Goal: Task Accomplishment & Management: Manage account settings

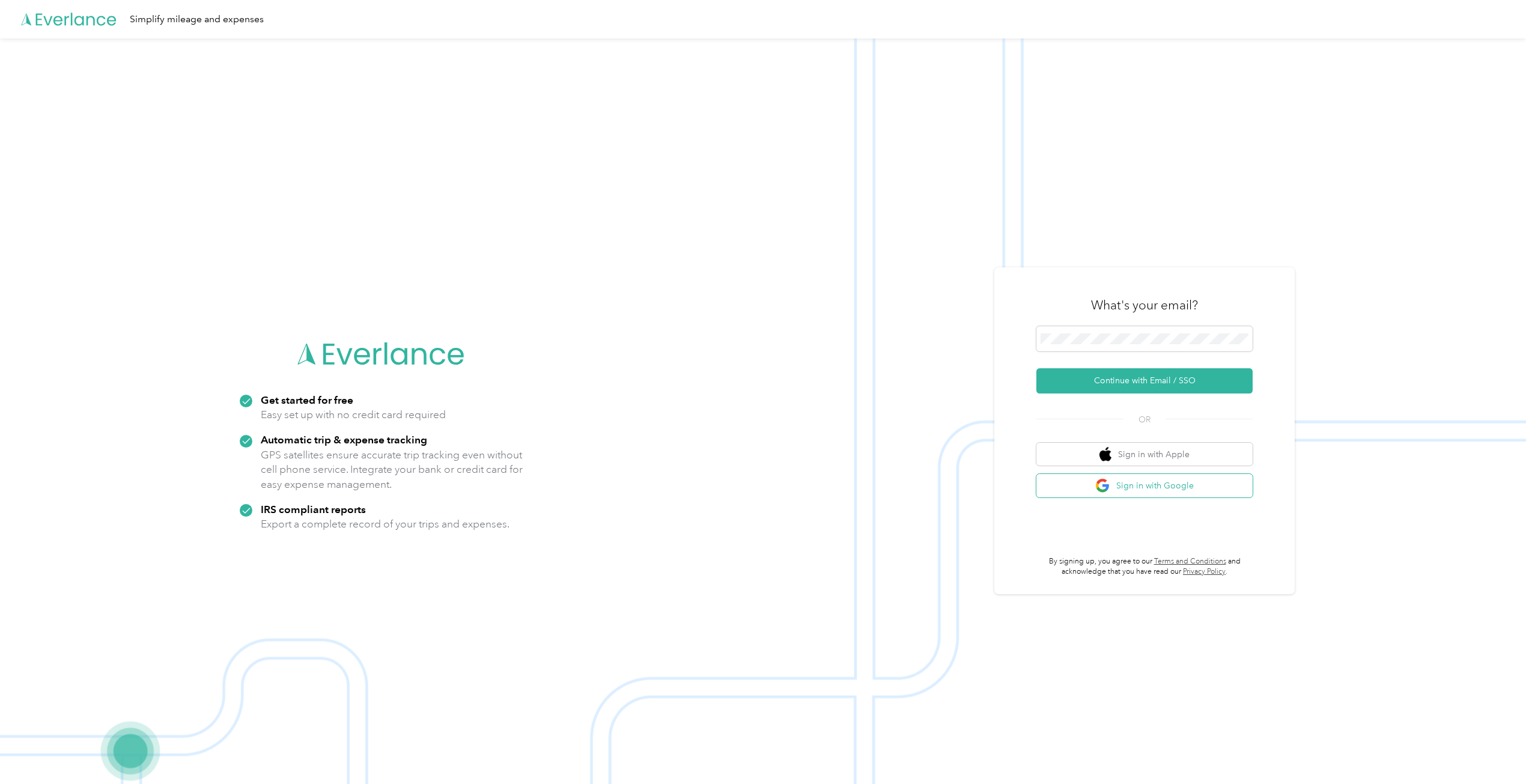
click at [1157, 486] on button "Sign in with Google" at bounding box center [1144, 485] width 216 height 24
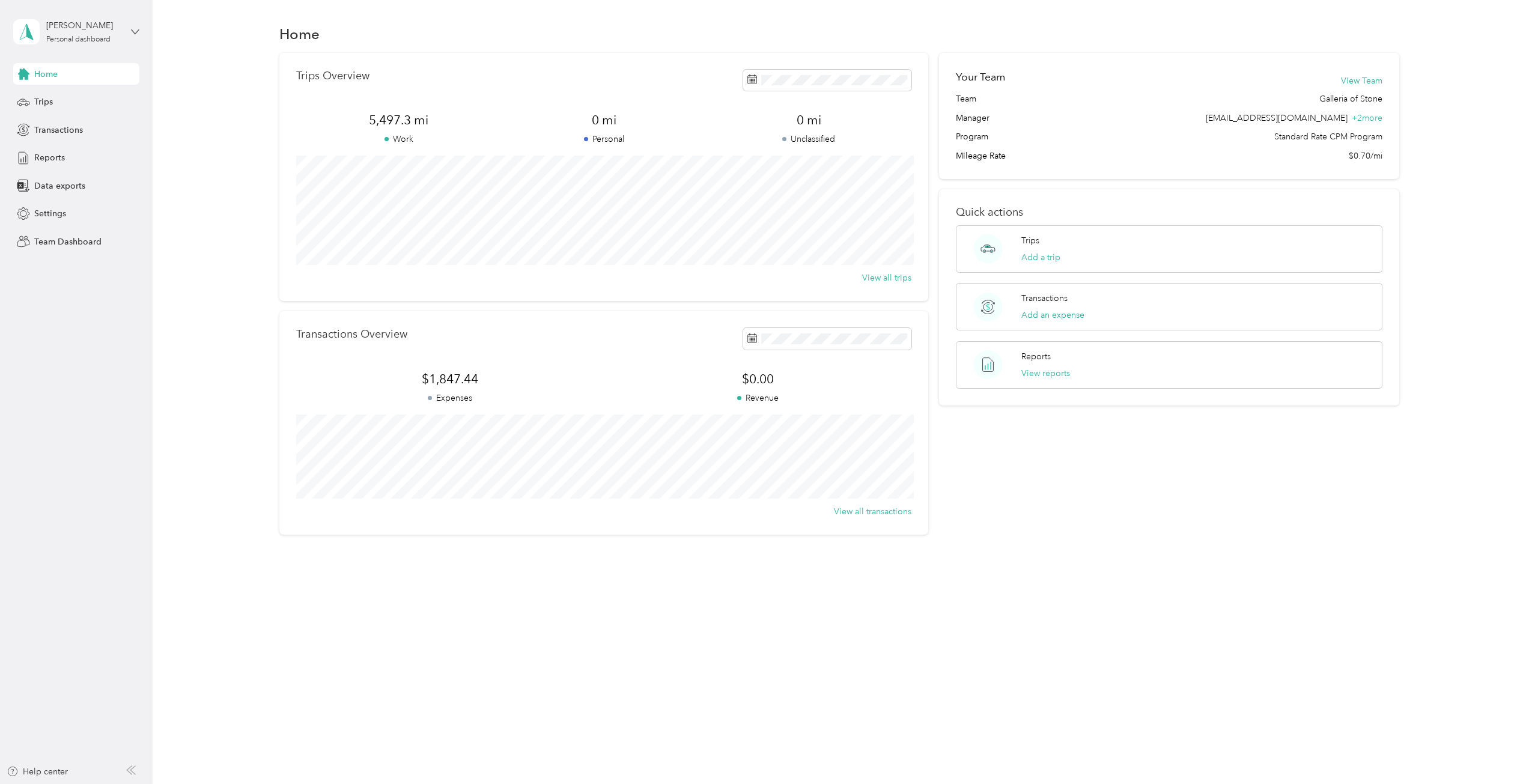
click at [134, 30] on icon at bounding box center [135, 32] width 8 height 8
click at [71, 97] on div "Team dashboard" at bounding box center [56, 98] width 64 height 13
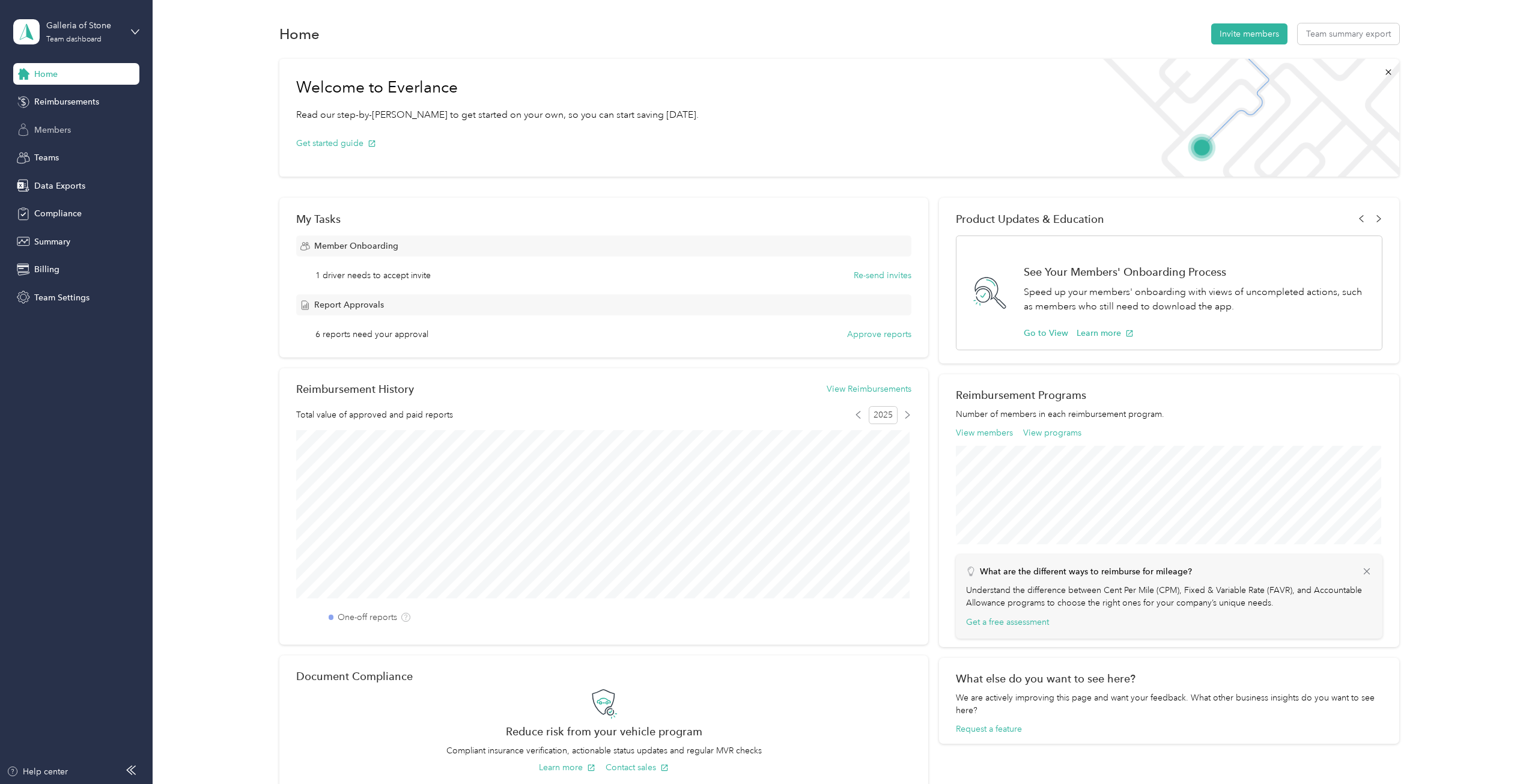
click at [49, 127] on span "Members" at bounding box center [53, 130] width 37 height 13
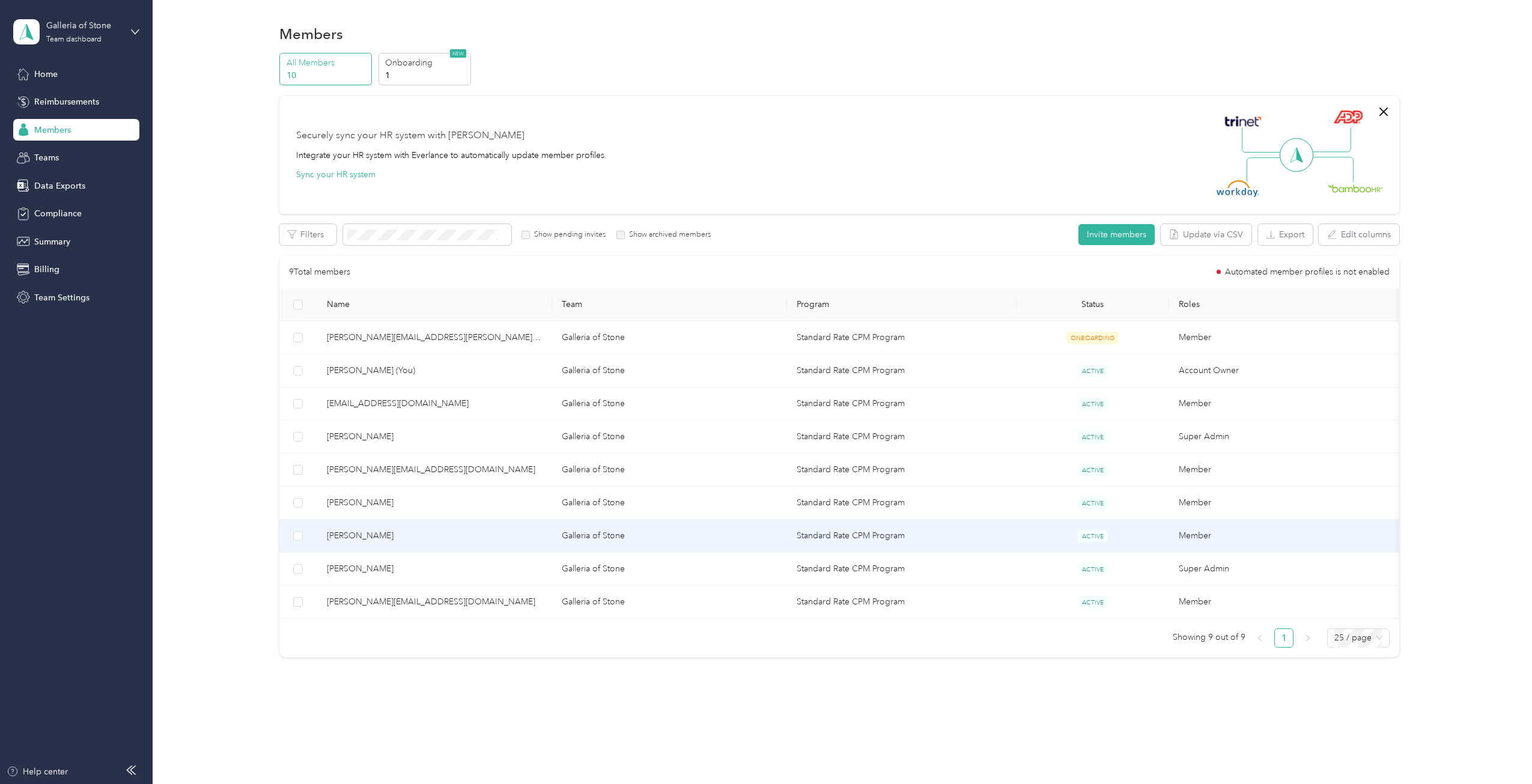
click at [392, 535] on span "[PERSON_NAME]" at bounding box center [435, 535] width 216 height 13
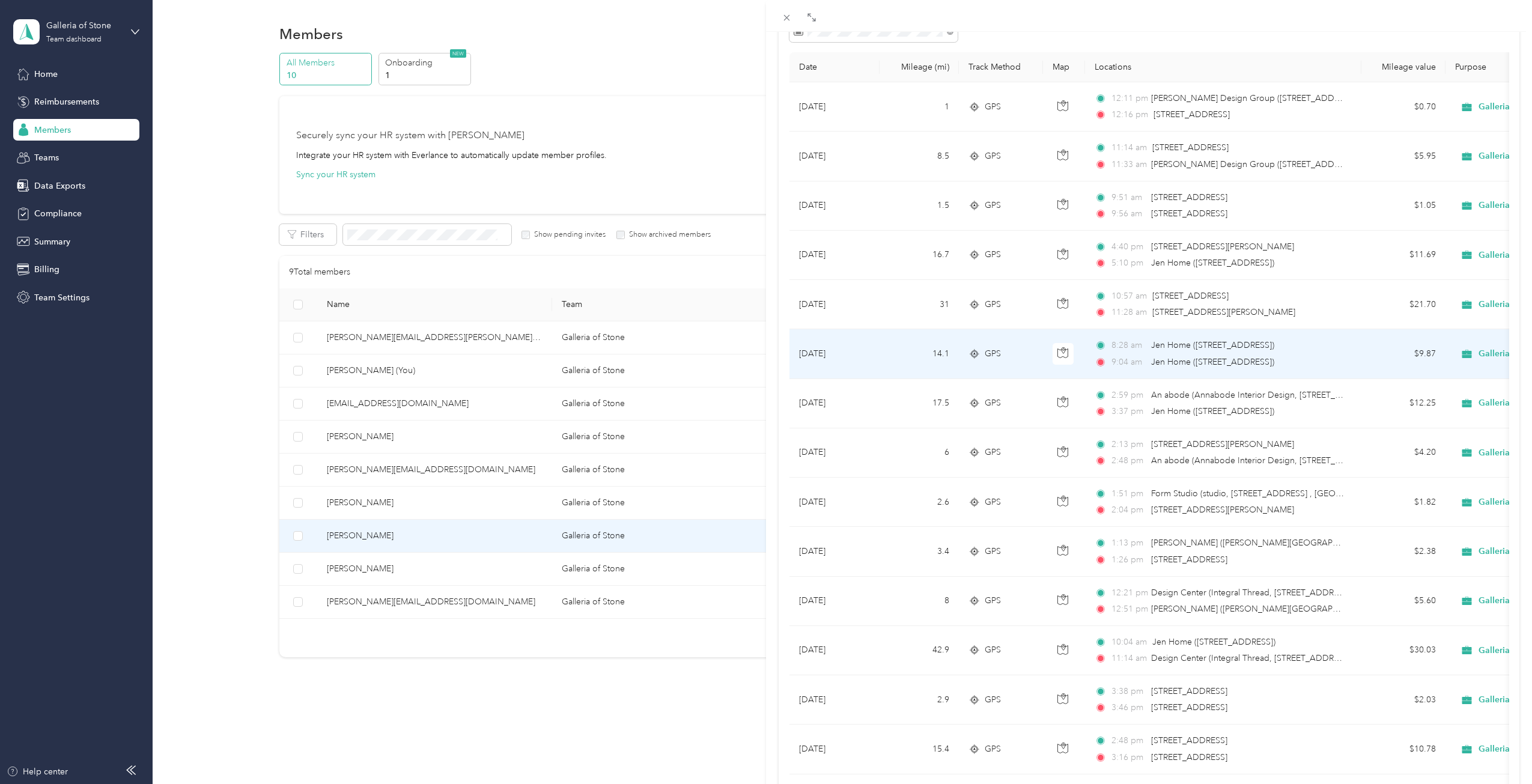
scroll to position [120, 0]
click at [1478, 349] on span "Galleria of Stone" at bounding box center [1512, 349] width 67 height 11
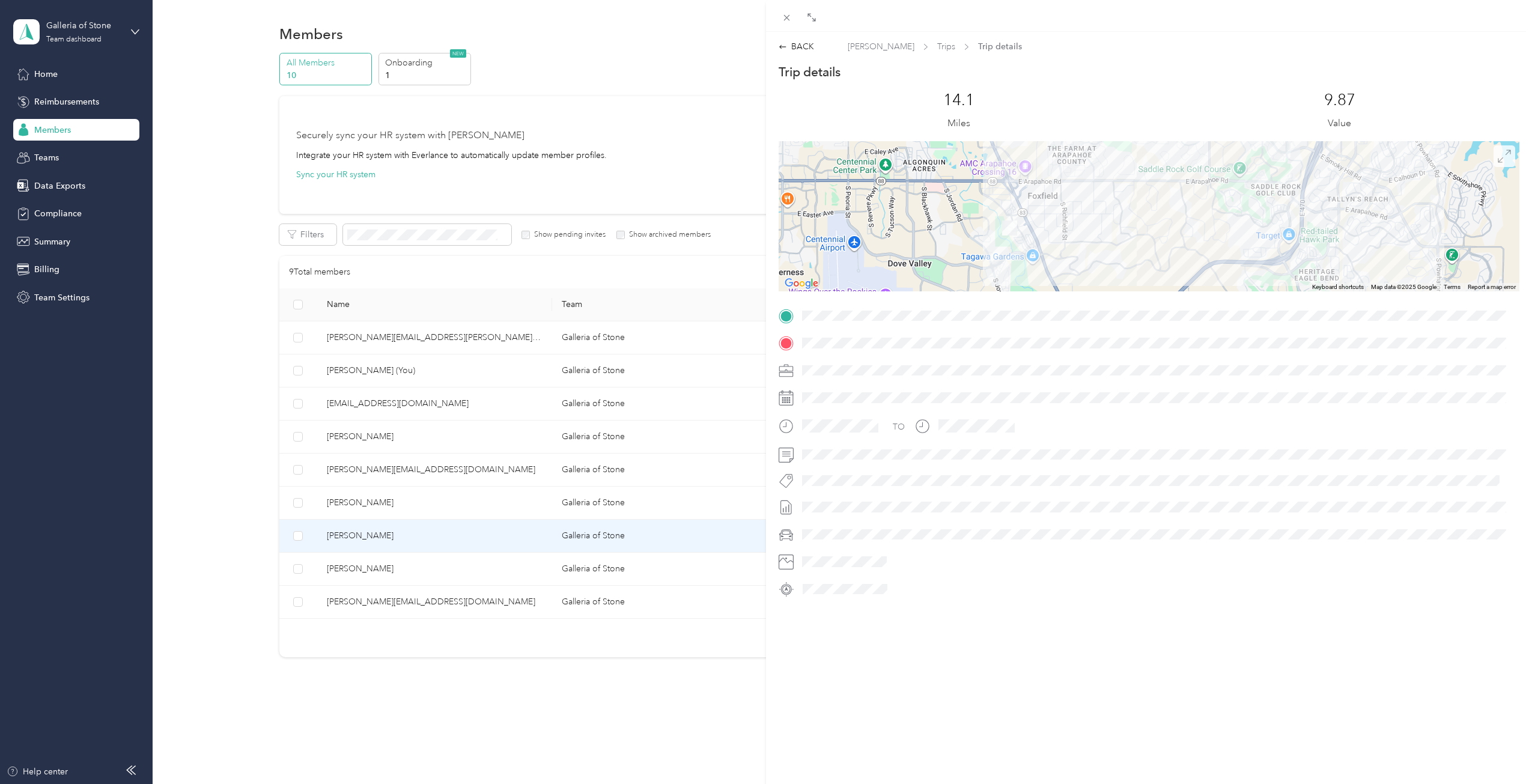
click at [1493, 164] on span at bounding box center [1504, 156] width 22 height 22
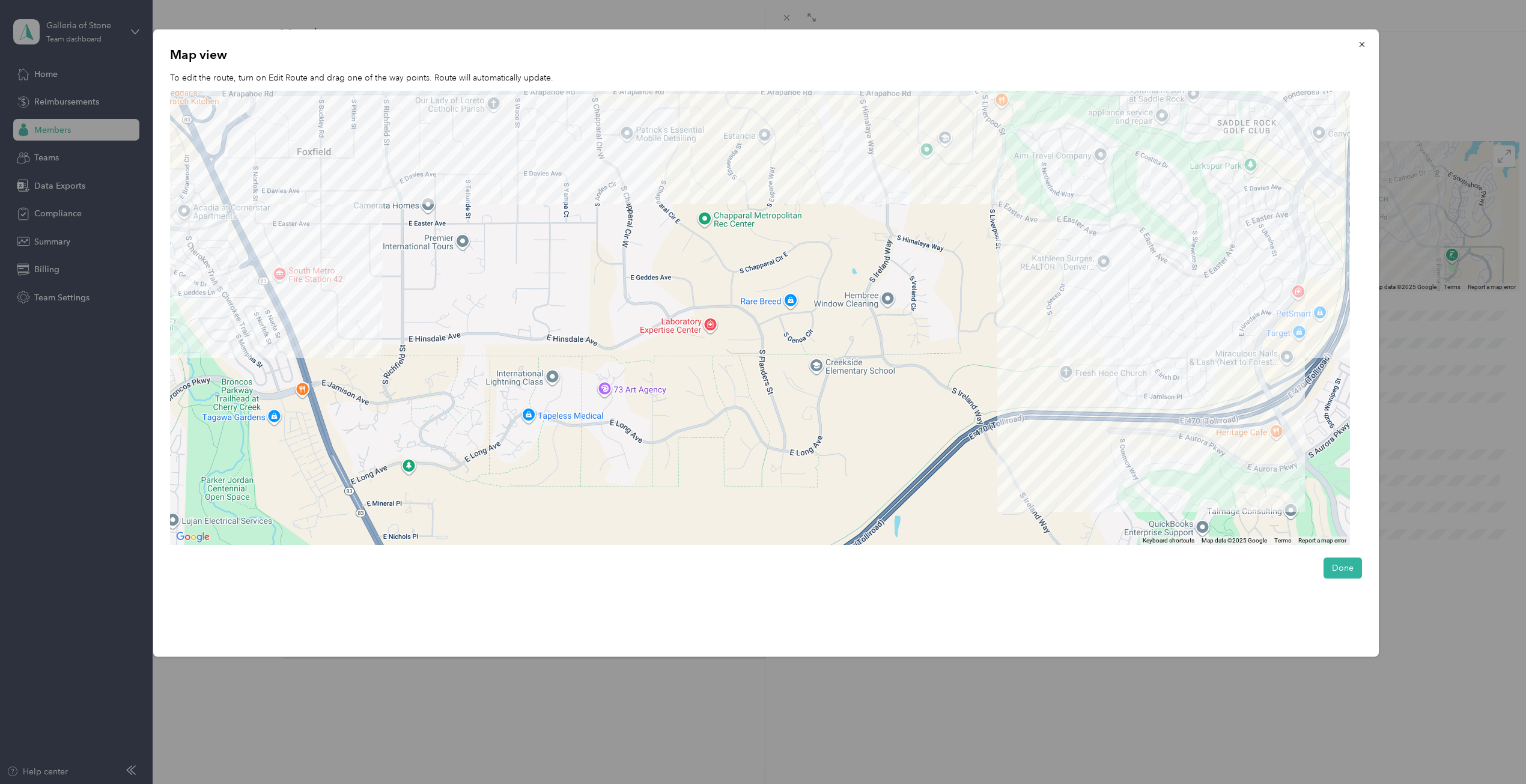
drag, startPoint x: 924, startPoint y: 304, endPoint x: 912, endPoint y: 415, distance: 111.6
click at [912, 415] on div at bounding box center [760, 318] width 1180 height 455
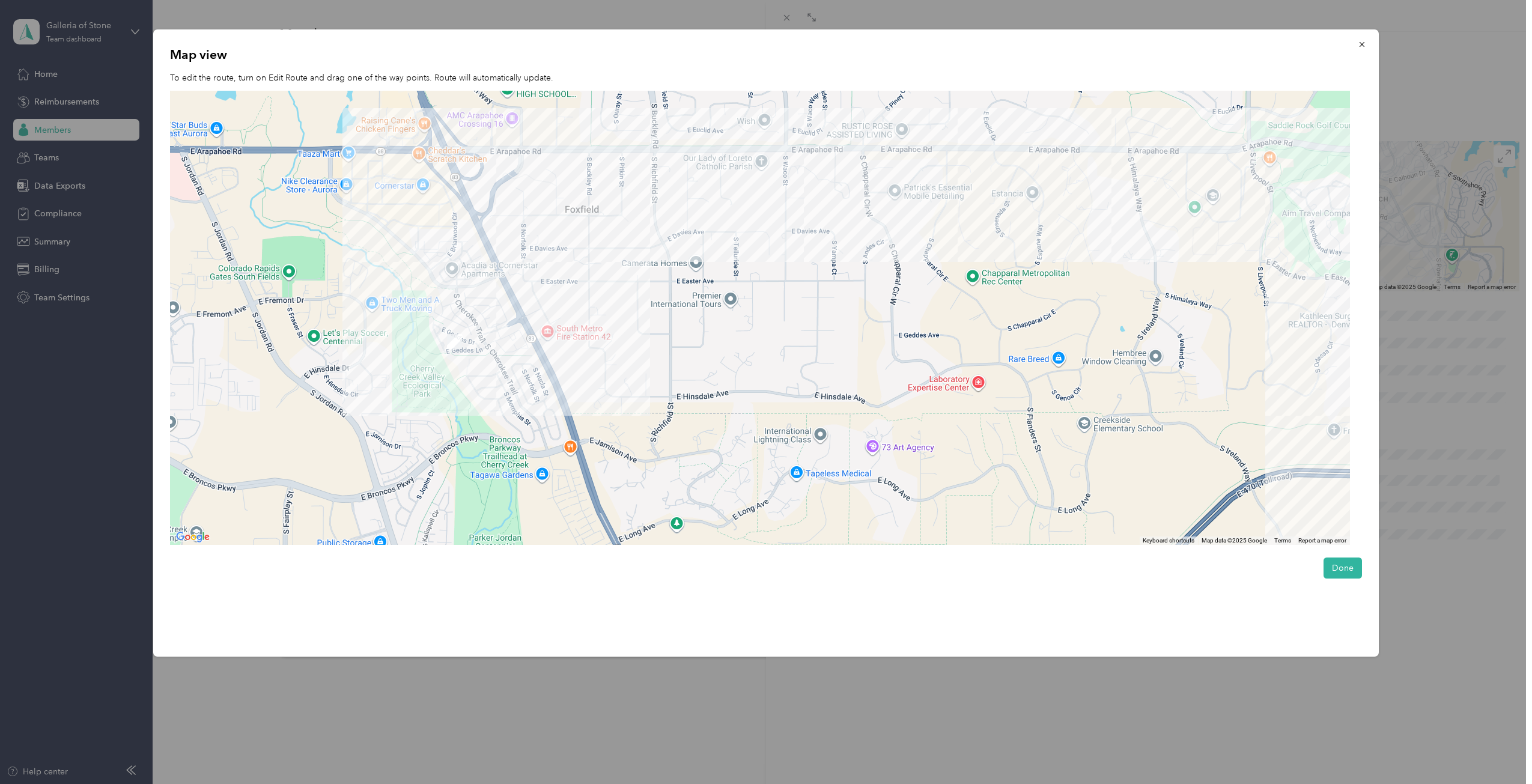
drag, startPoint x: 626, startPoint y: 354, endPoint x: 902, endPoint y: 390, distance: 278.3
click at [902, 390] on div at bounding box center [760, 318] width 1180 height 455
click at [1362, 48] on icon "button" at bounding box center [1362, 44] width 8 height 8
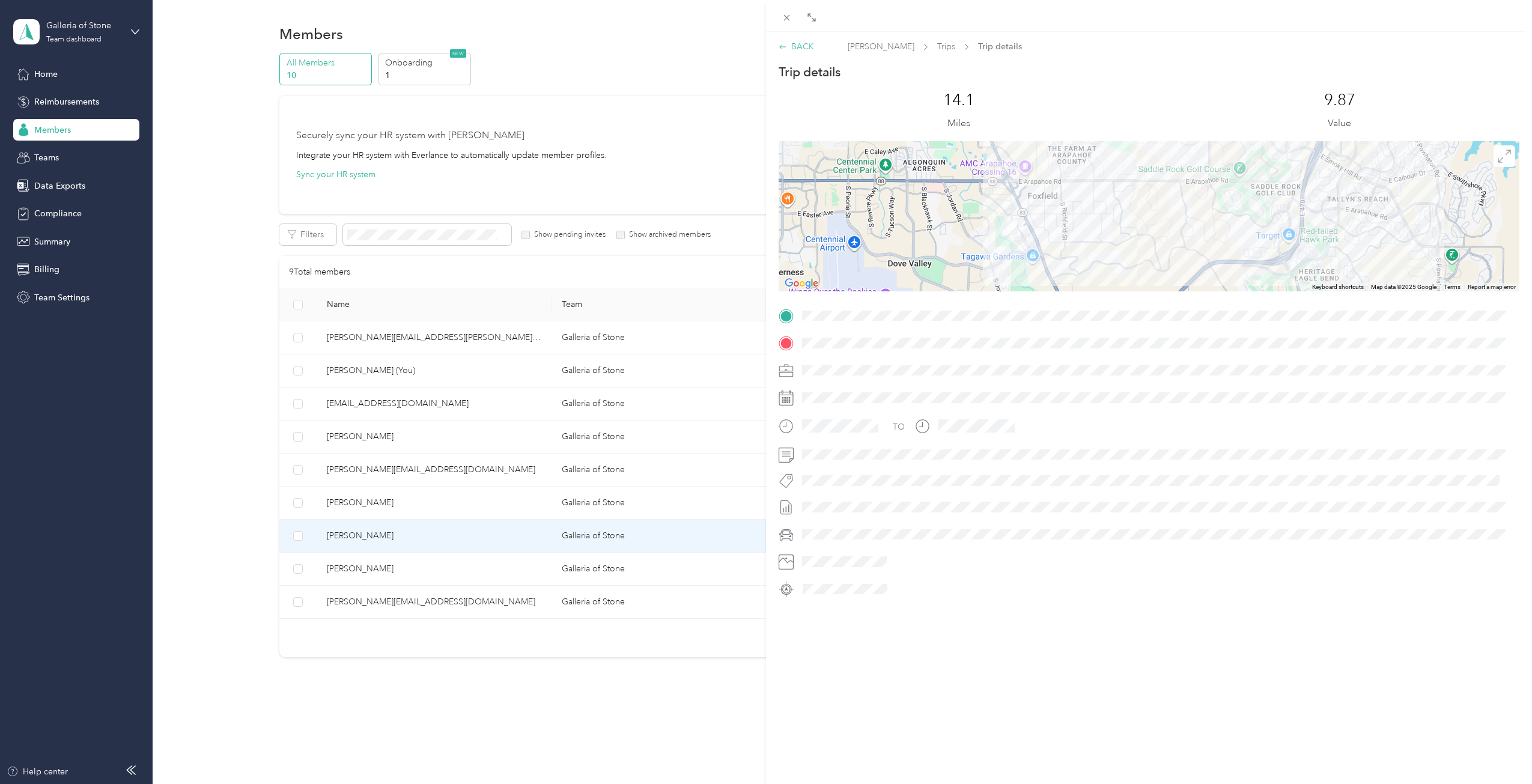
click at [786, 44] on icon at bounding box center [783, 47] width 8 height 8
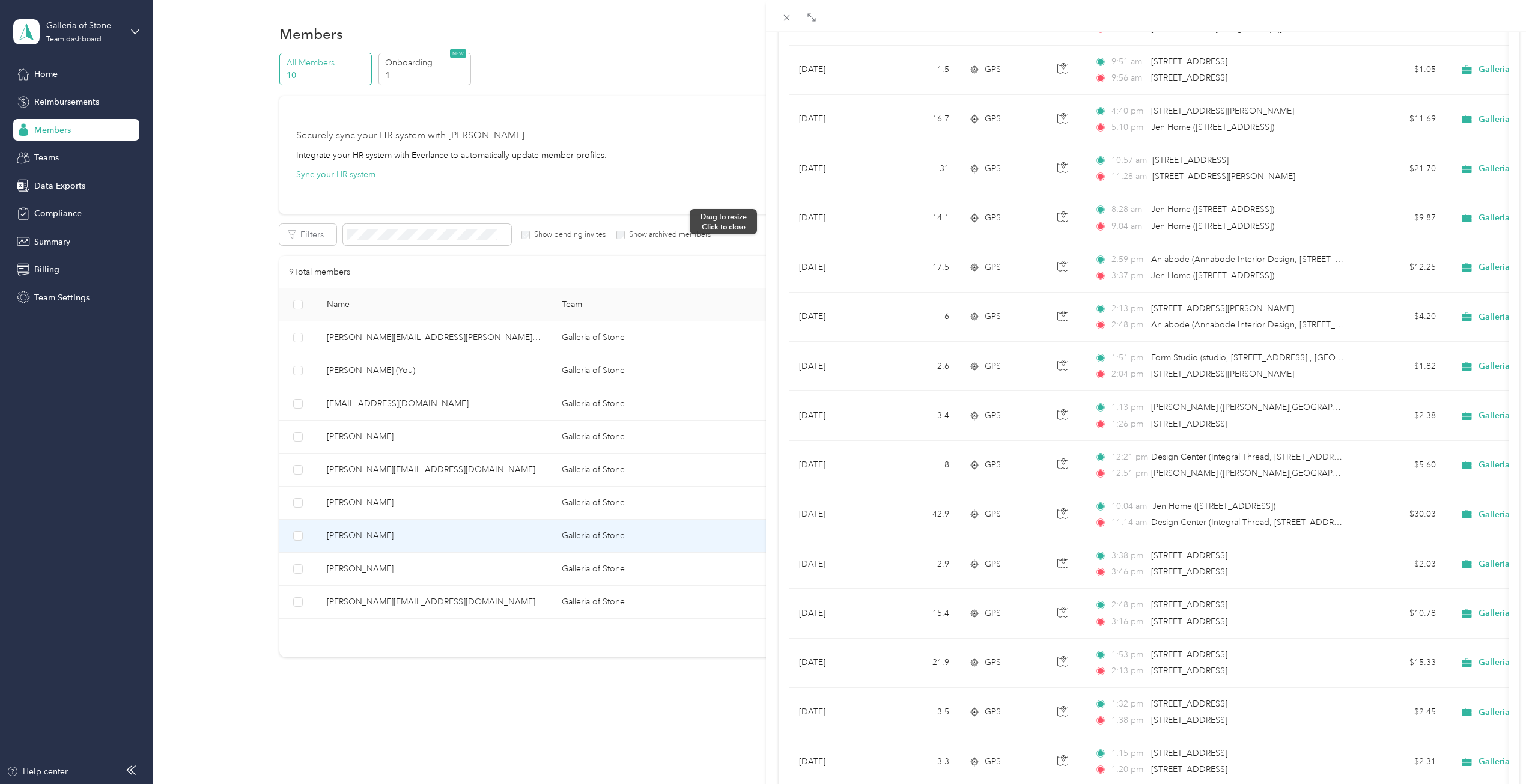
scroll to position [60, 0]
